Goal: Obtain resource: Download file/media

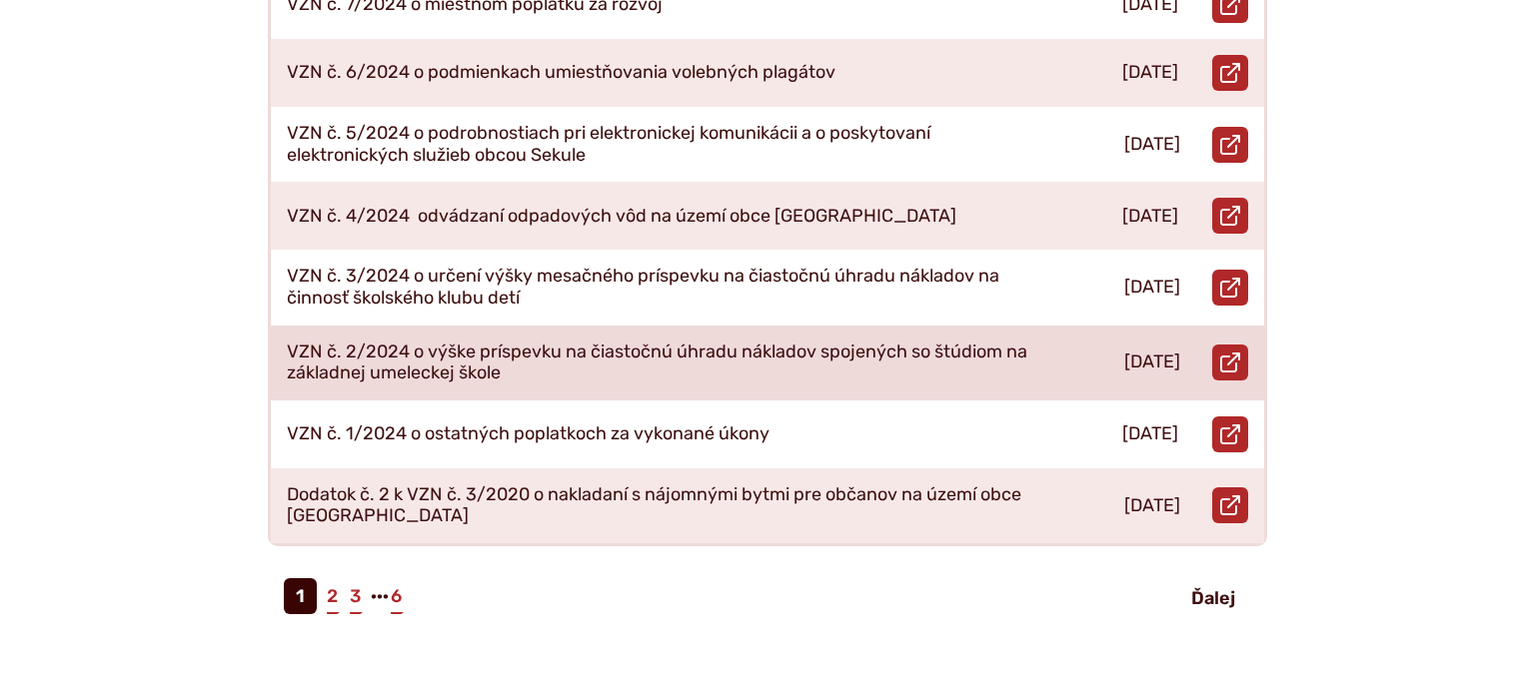
scroll to position [949, 0]
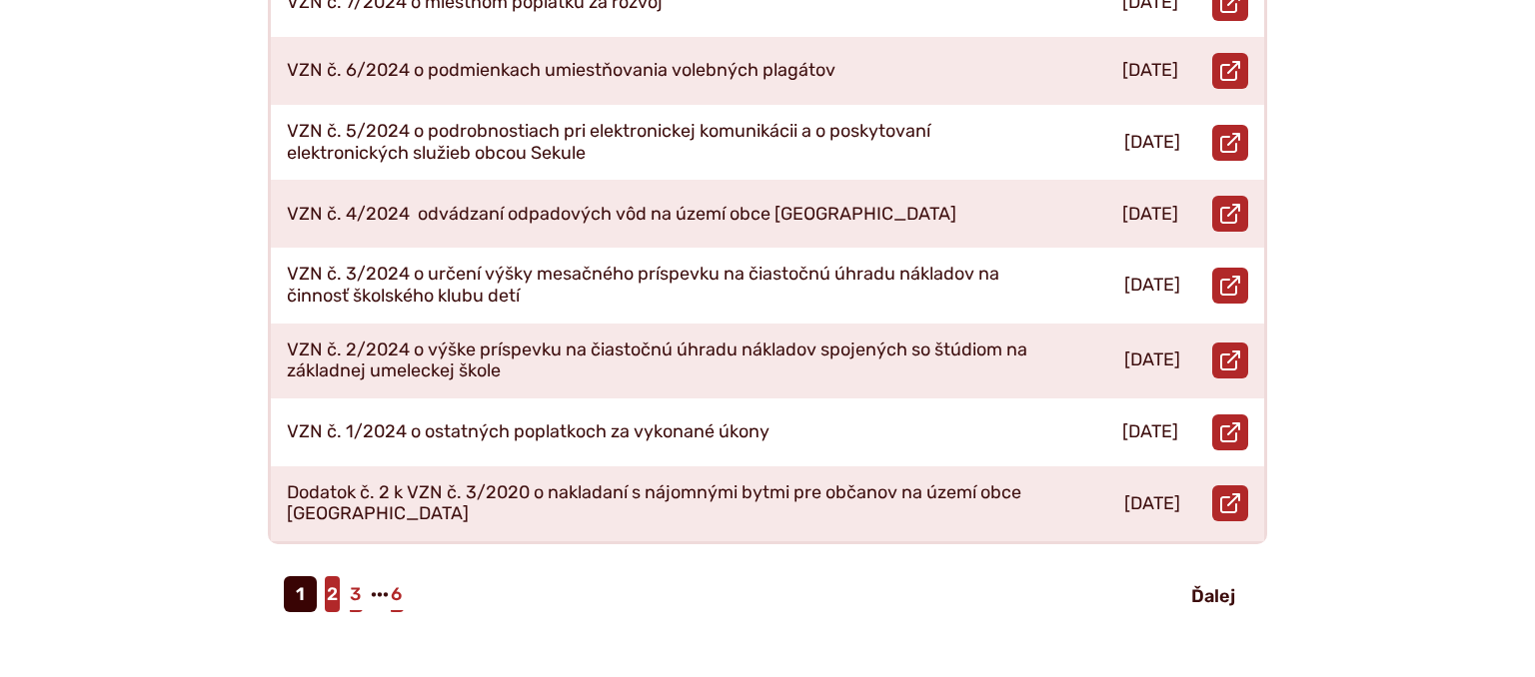
click at [337, 577] on link "2" at bounding box center [332, 594] width 15 height 36
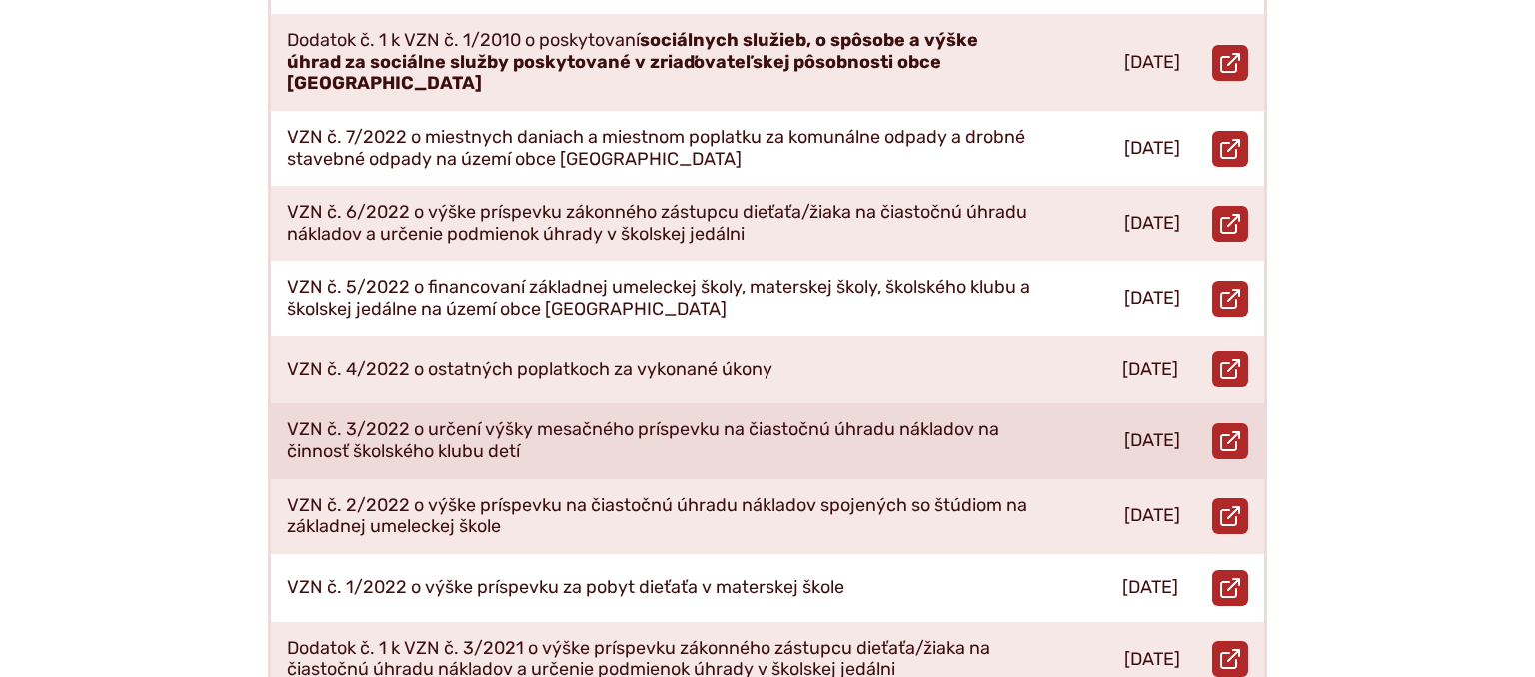
scroll to position [843, 0]
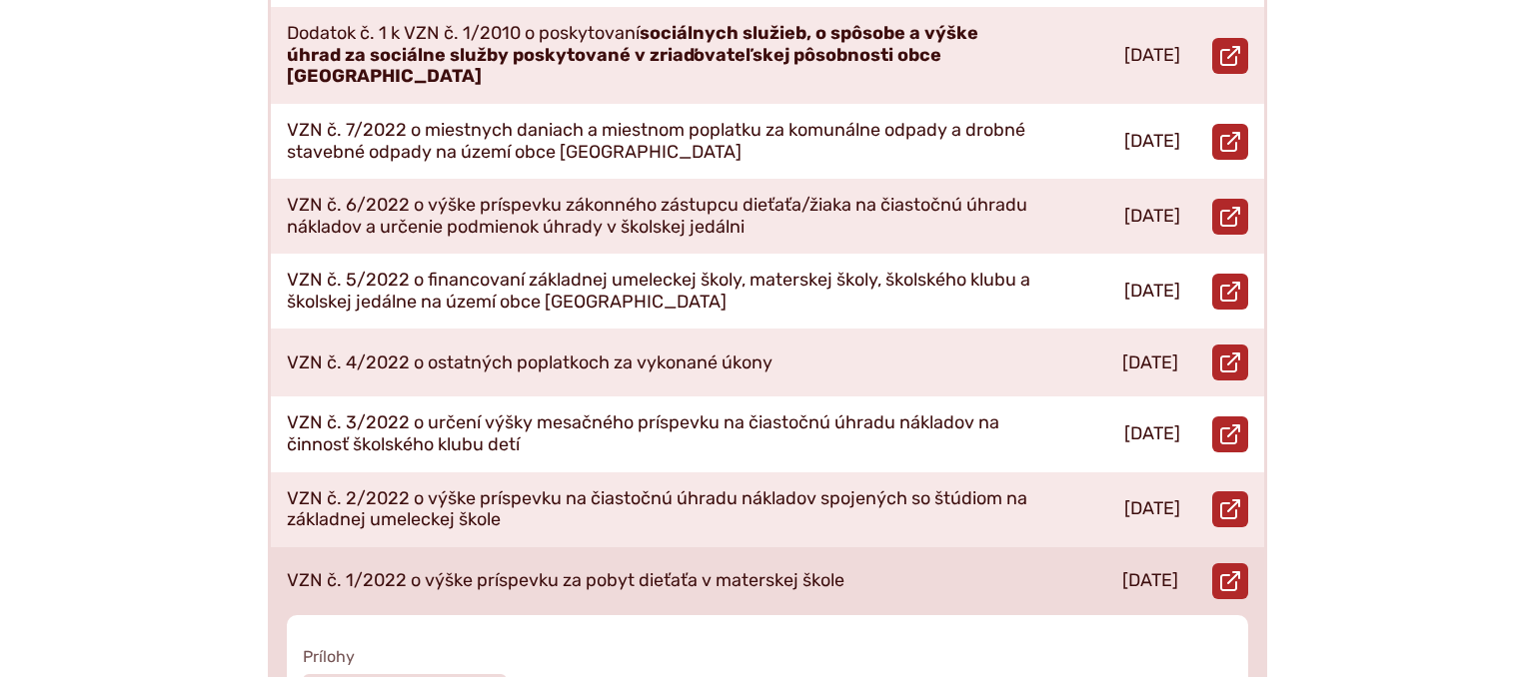
click at [503, 570] on p "VZN č. 1/2022 o výške príspevku za pobyt dieťaťa v materskej škole" at bounding box center [565, 581] width 557 height 22
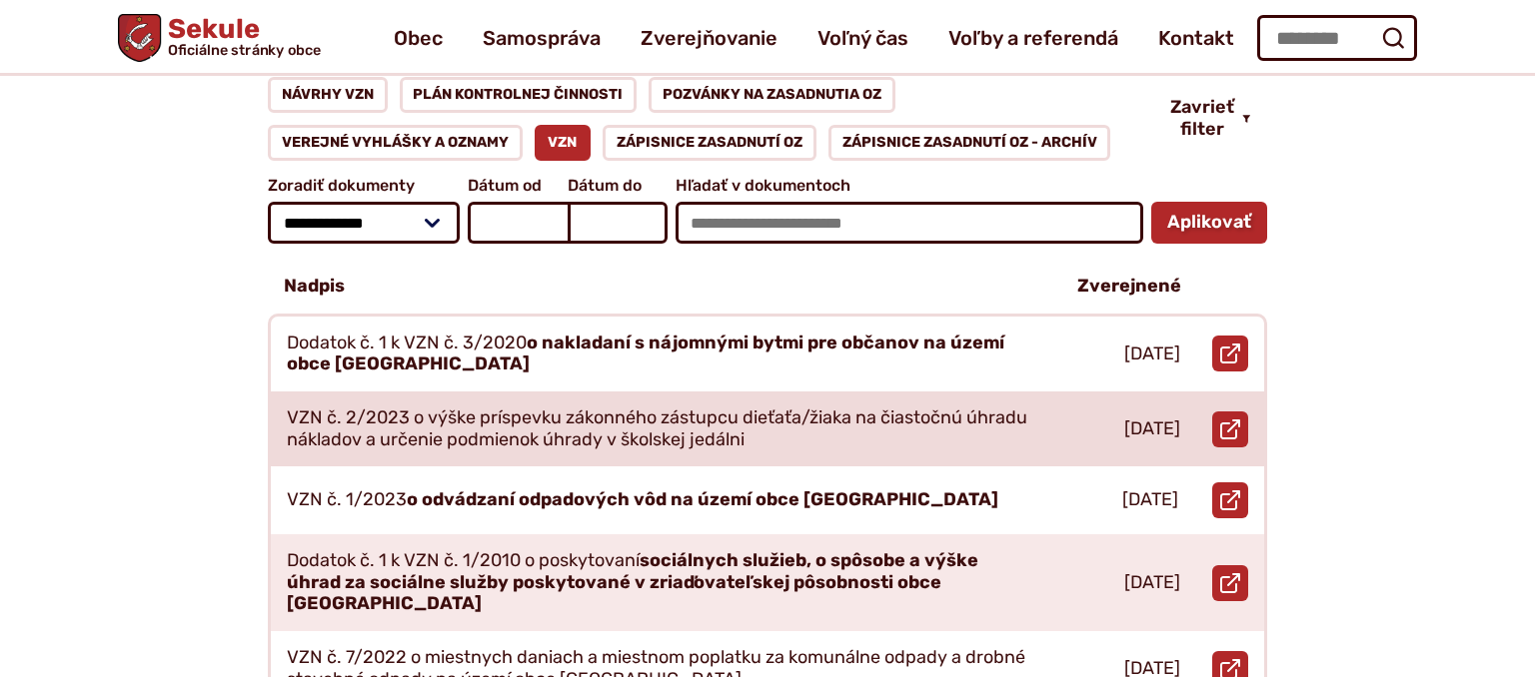
scroll to position [0, 0]
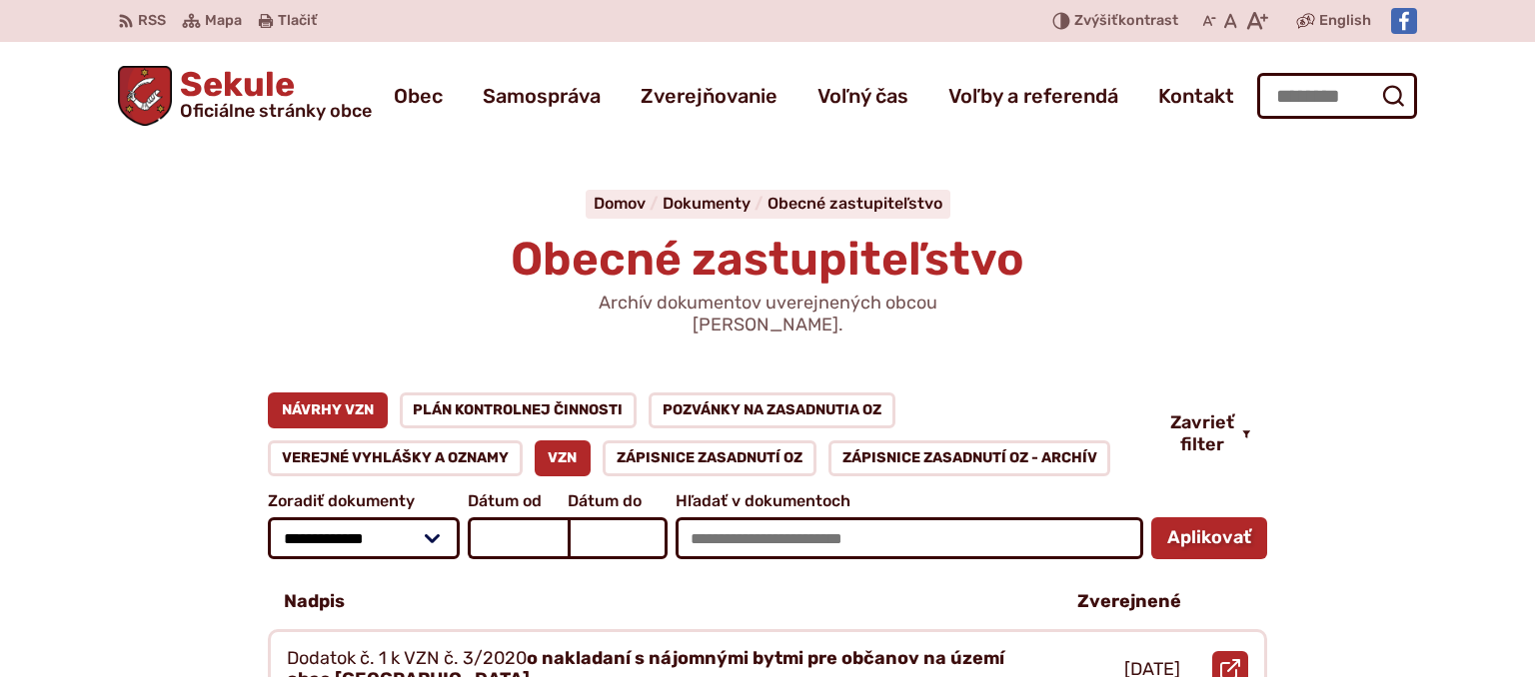
click at [318, 393] on link "Návrhy VZN" at bounding box center [328, 411] width 120 height 36
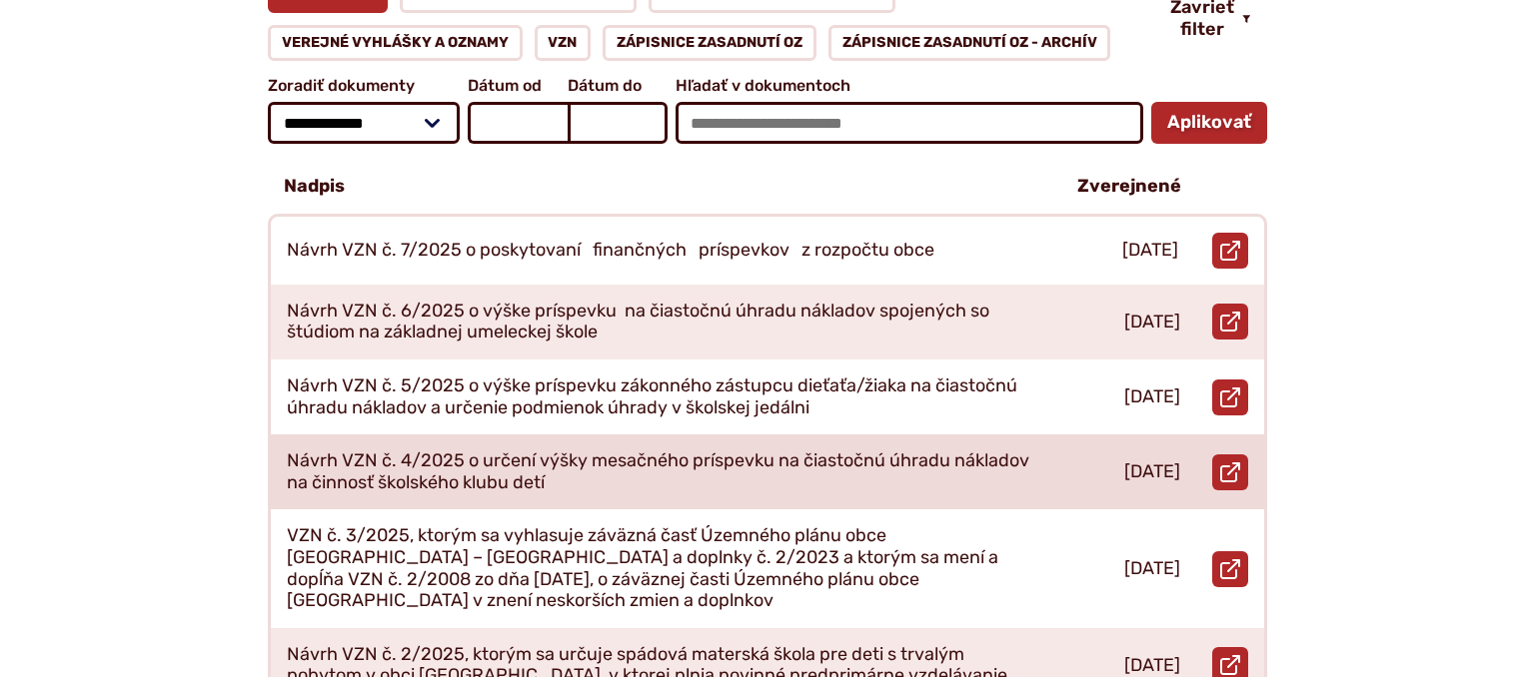
scroll to position [422, 0]
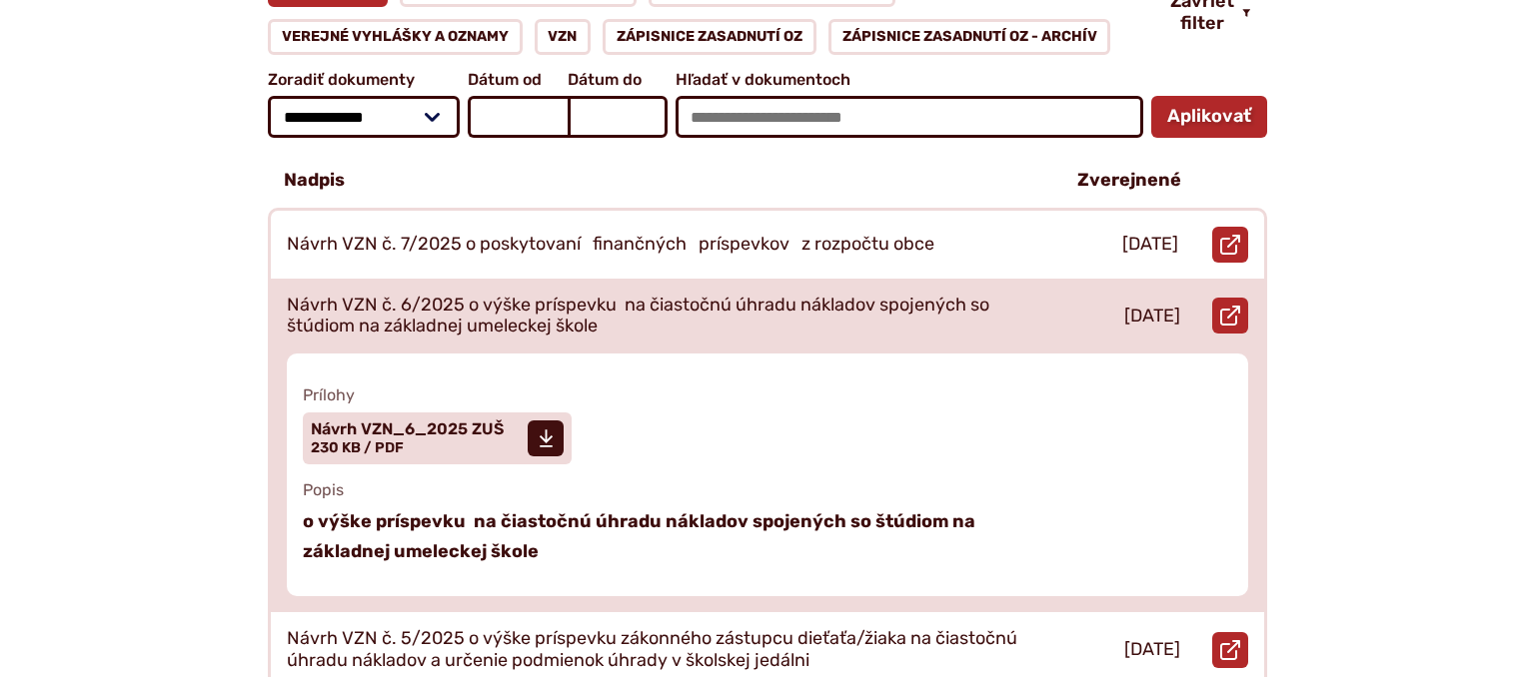
click at [498, 295] on p "Návrh VZN č. 6/2025 o výške príspevku na čiastočnú úhradu nákladov spojených so…" at bounding box center [658, 316] width 743 height 43
click at [424, 422] on span "Návrh VZN_6_2025 ZUŠ" at bounding box center [407, 430] width 193 height 16
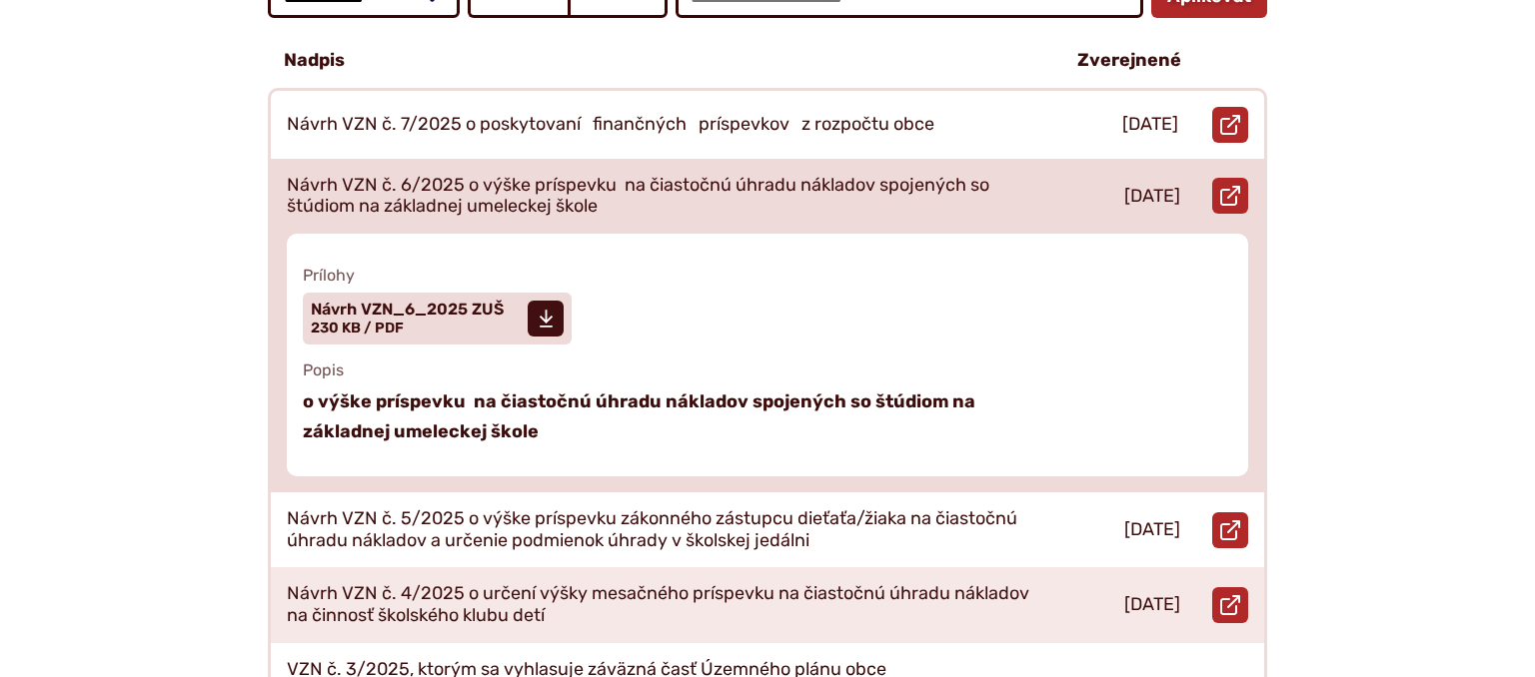
scroll to position [632, 0]
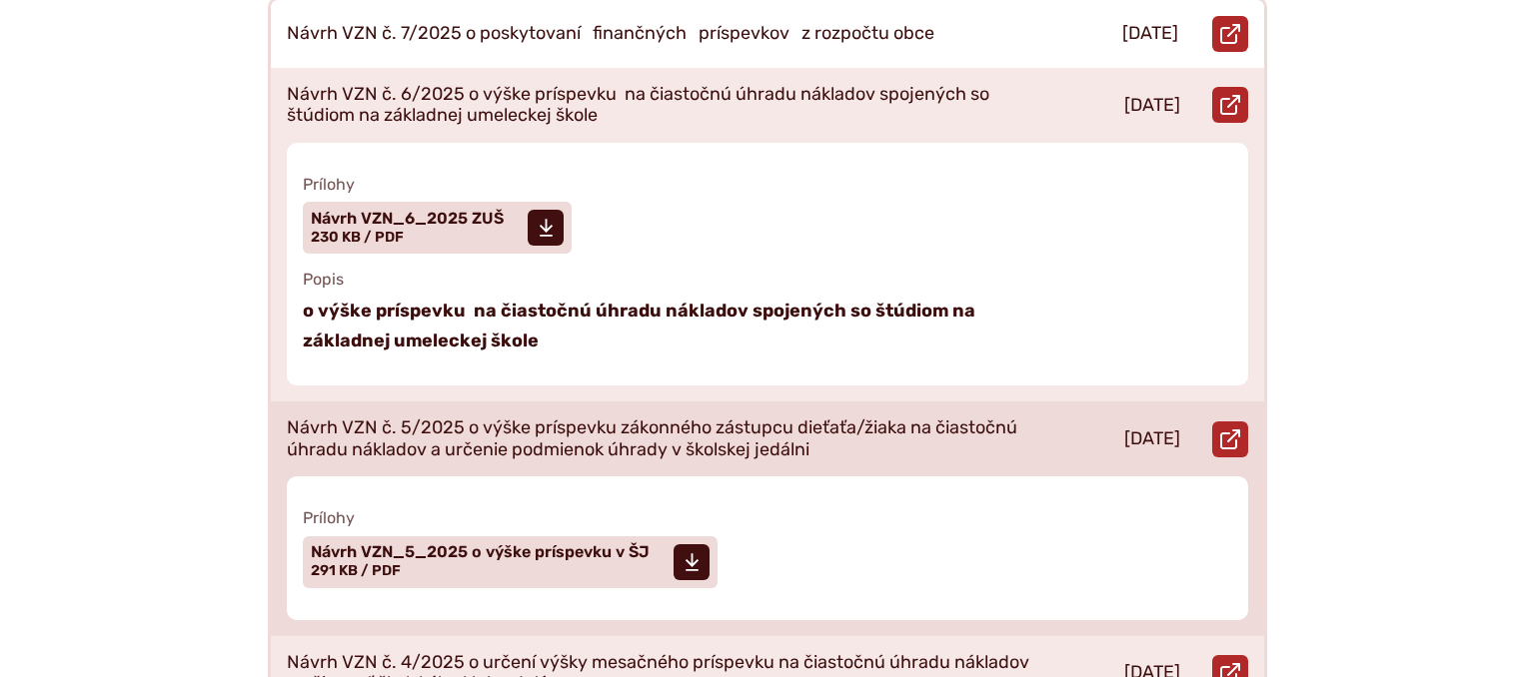
click at [505, 418] on p "Návrh VZN č. 5/2025 o výške príspevku zákonného zástupcu dieťaťa/žiaka na čiast…" at bounding box center [658, 439] width 743 height 43
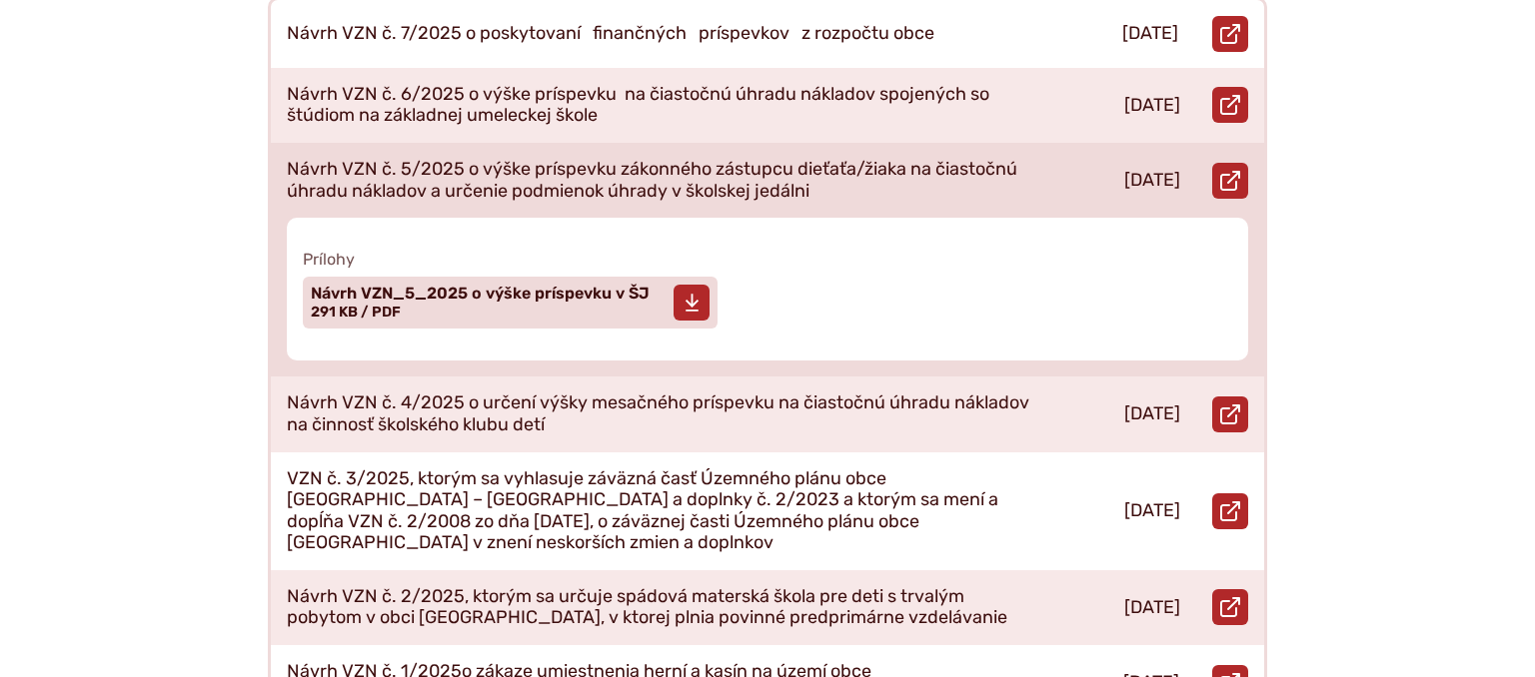
click at [524, 286] on span "Návrh VZN_5_2025 o výške príspevku v ŠJ" at bounding box center [480, 294] width 339 height 16
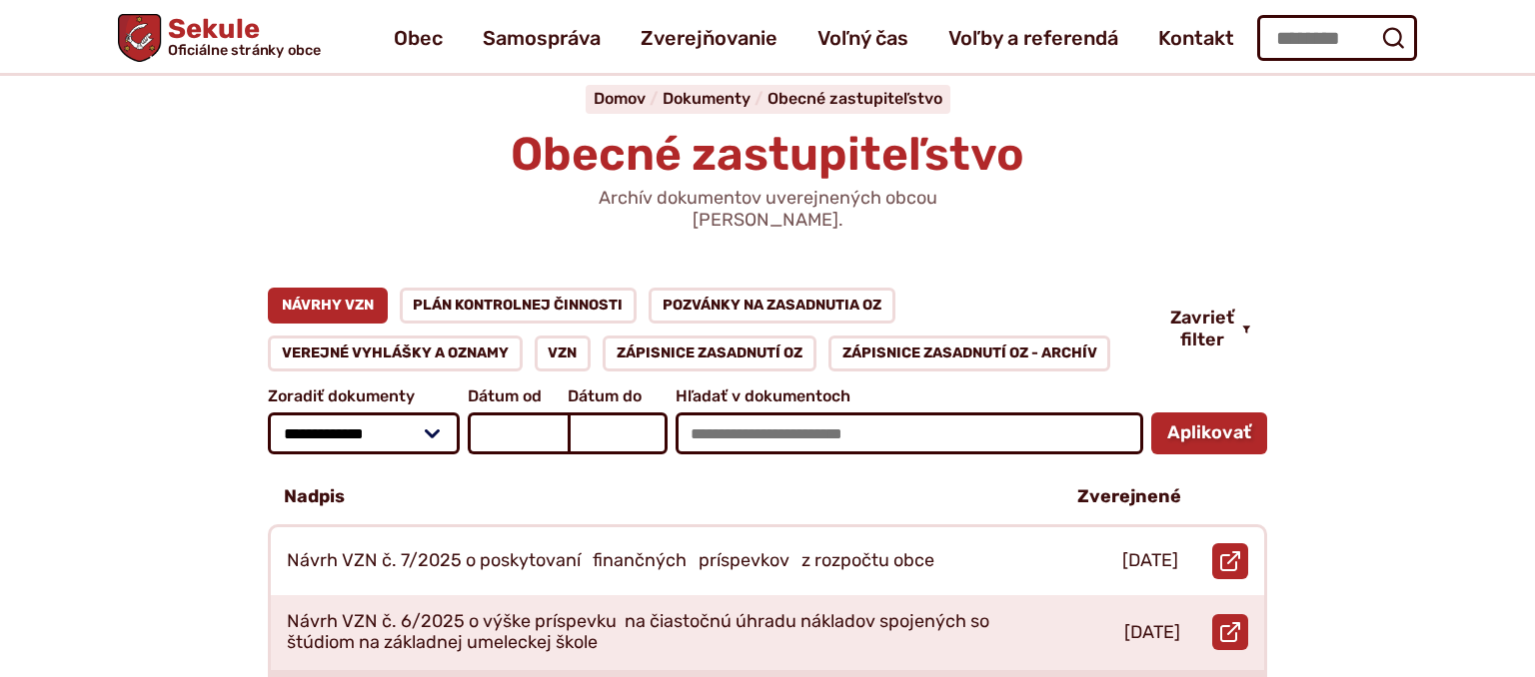
scroll to position [0, 0]
